Goal: Transaction & Acquisition: Purchase product/service

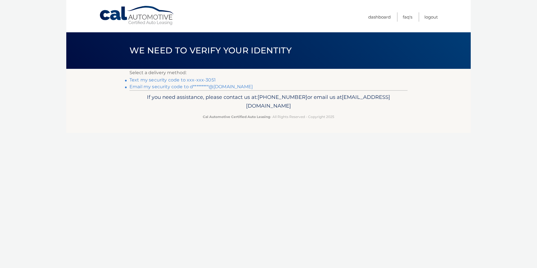
click at [181, 80] on link "Text my security code to xxx-xxx-3051" at bounding box center [172, 79] width 86 height 5
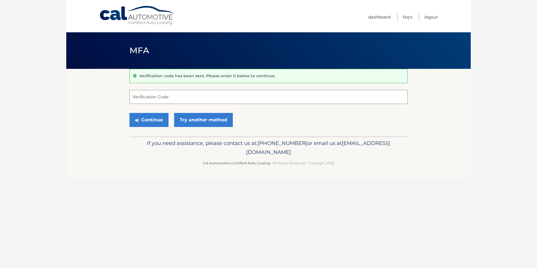
click at [193, 97] on input "Verification Code" at bounding box center [268, 97] width 278 height 14
type input "124192"
click at [148, 118] on button "Continue" at bounding box center [148, 120] width 39 height 14
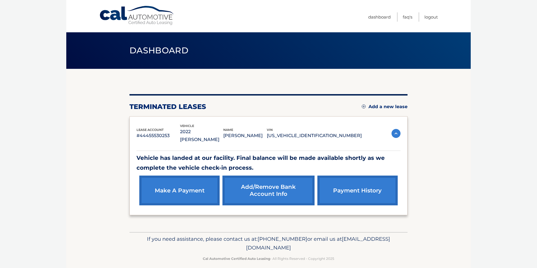
click at [396, 132] on img at bounding box center [395, 133] width 9 height 9
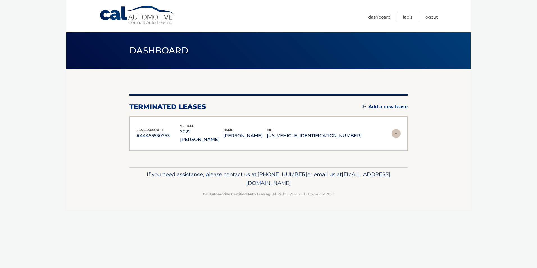
click at [396, 132] on img at bounding box center [395, 133] width 9 height 9
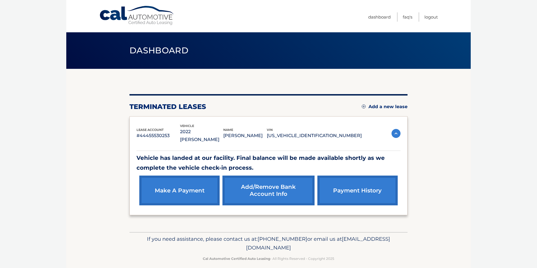
click at [178, 182] on link "make a payment" at bounding box center [179, 190] width 80 height 30
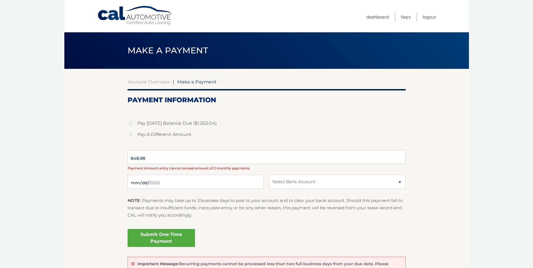
select select "NjY0MjVmNGQtNDZlOS00NjQ3LWFlNDgtZGQ3NWRlM2ZlYTZh"
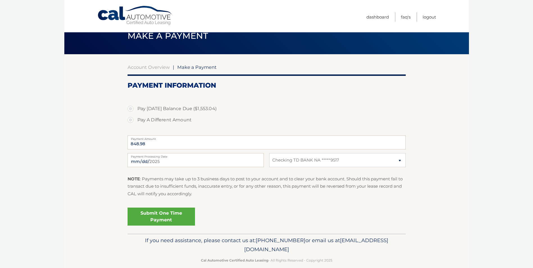
scroll to position [23, 0]
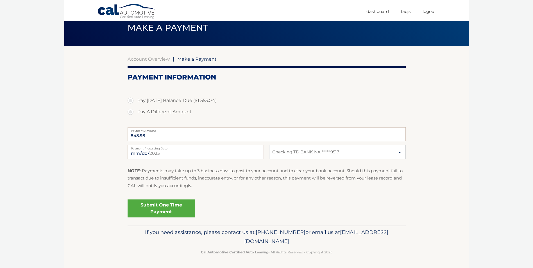
click at [133, 101] on label "Pay [DATE] Balance Due ($1,553.04)" at bounding box center [266, 100] width 278 height 11
click at [133, 101] on input "Pay [DATE] Balance Due ($1,553.04)" at bounding box center [133, 99] width 6 height 9
radio input "true"
type input "1553.04"
click at [155, 60] on link "Account Overview" at bounding box center [148, 59] width 42 height 6
